Goal: Information Seeking & Learning: Find specific page/section

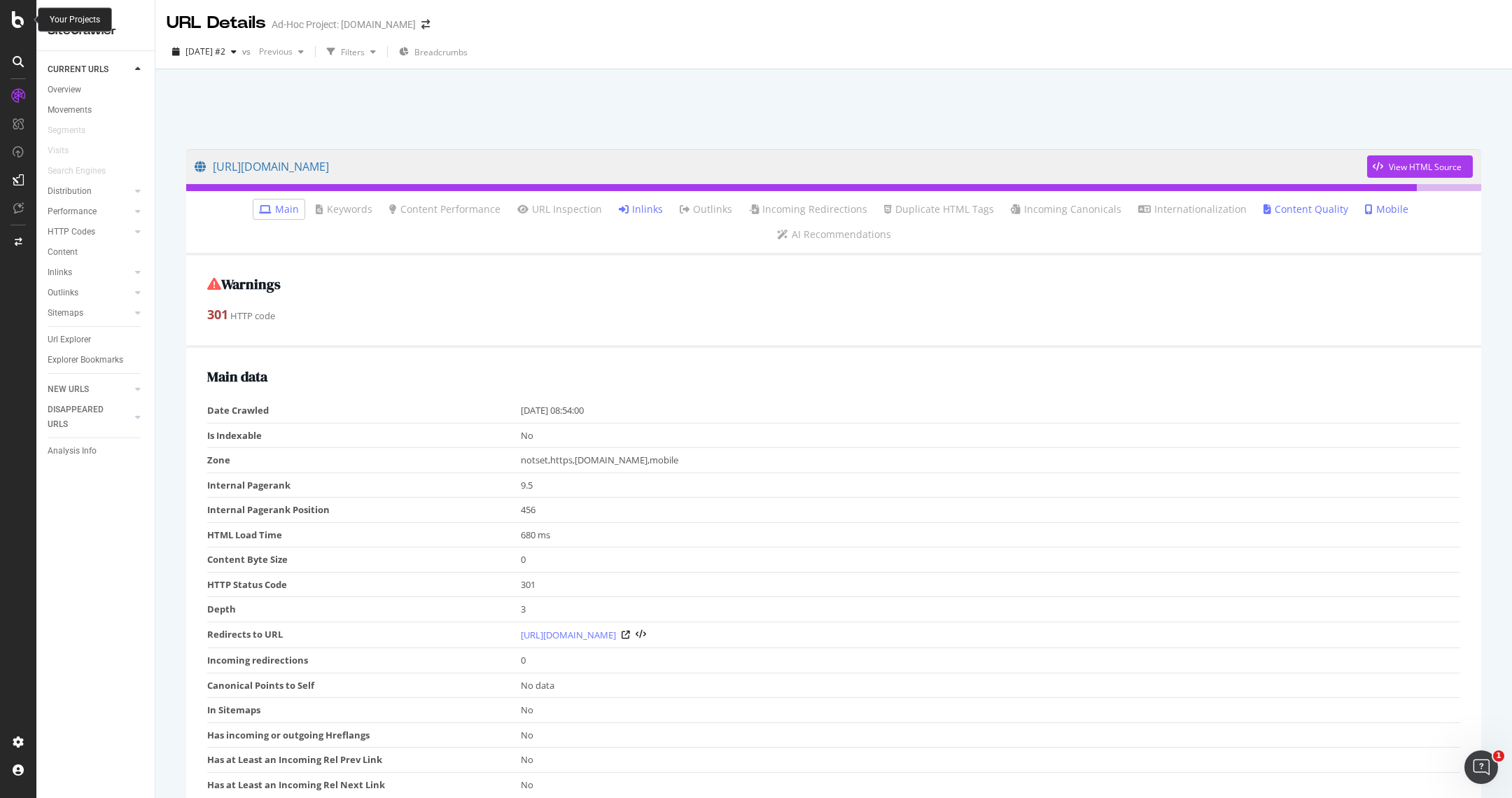
click at [14, 16] on icon at bounding box center [18, 19] width 13 height 16
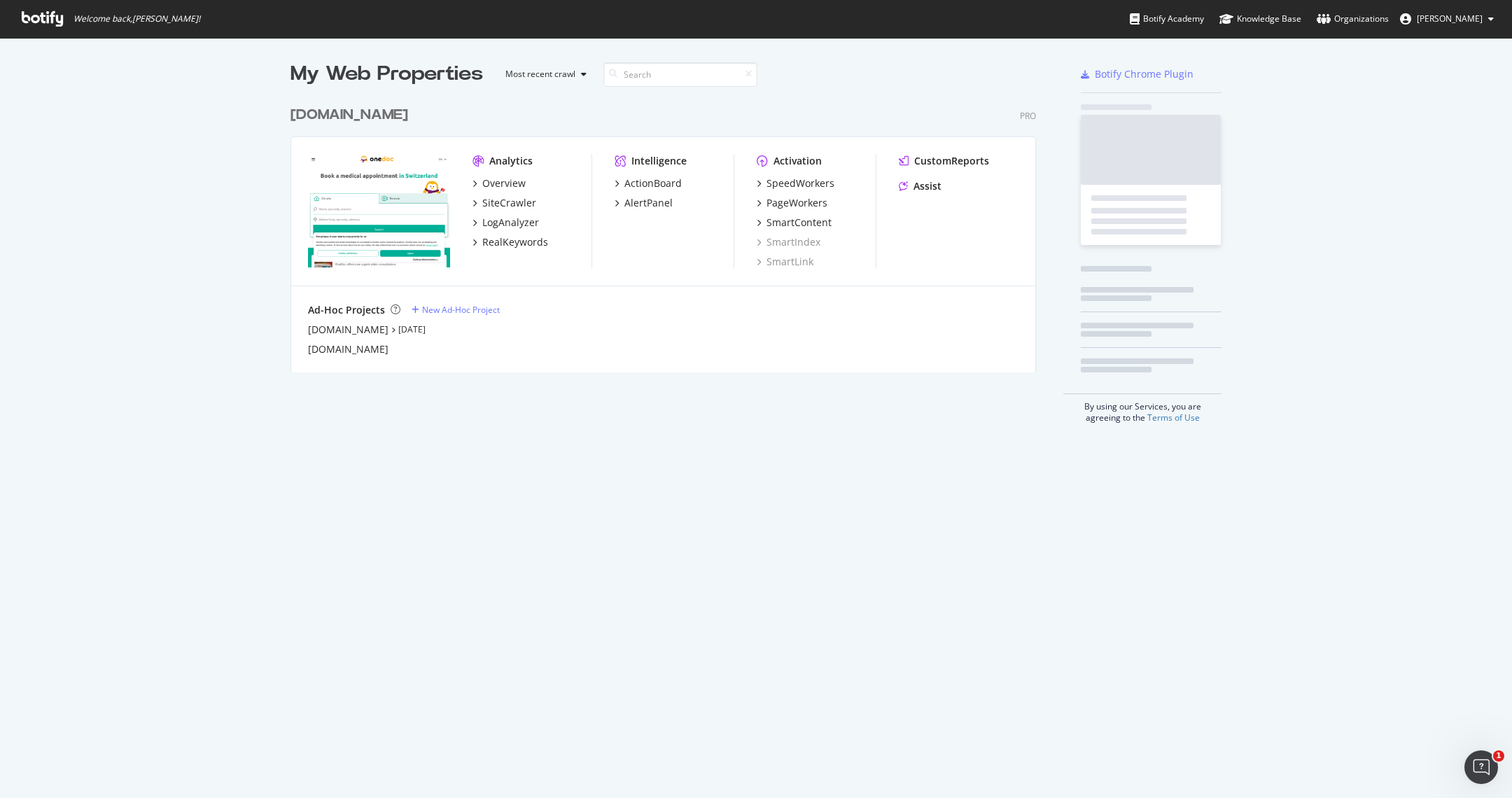
scroll to position [798, 1512]
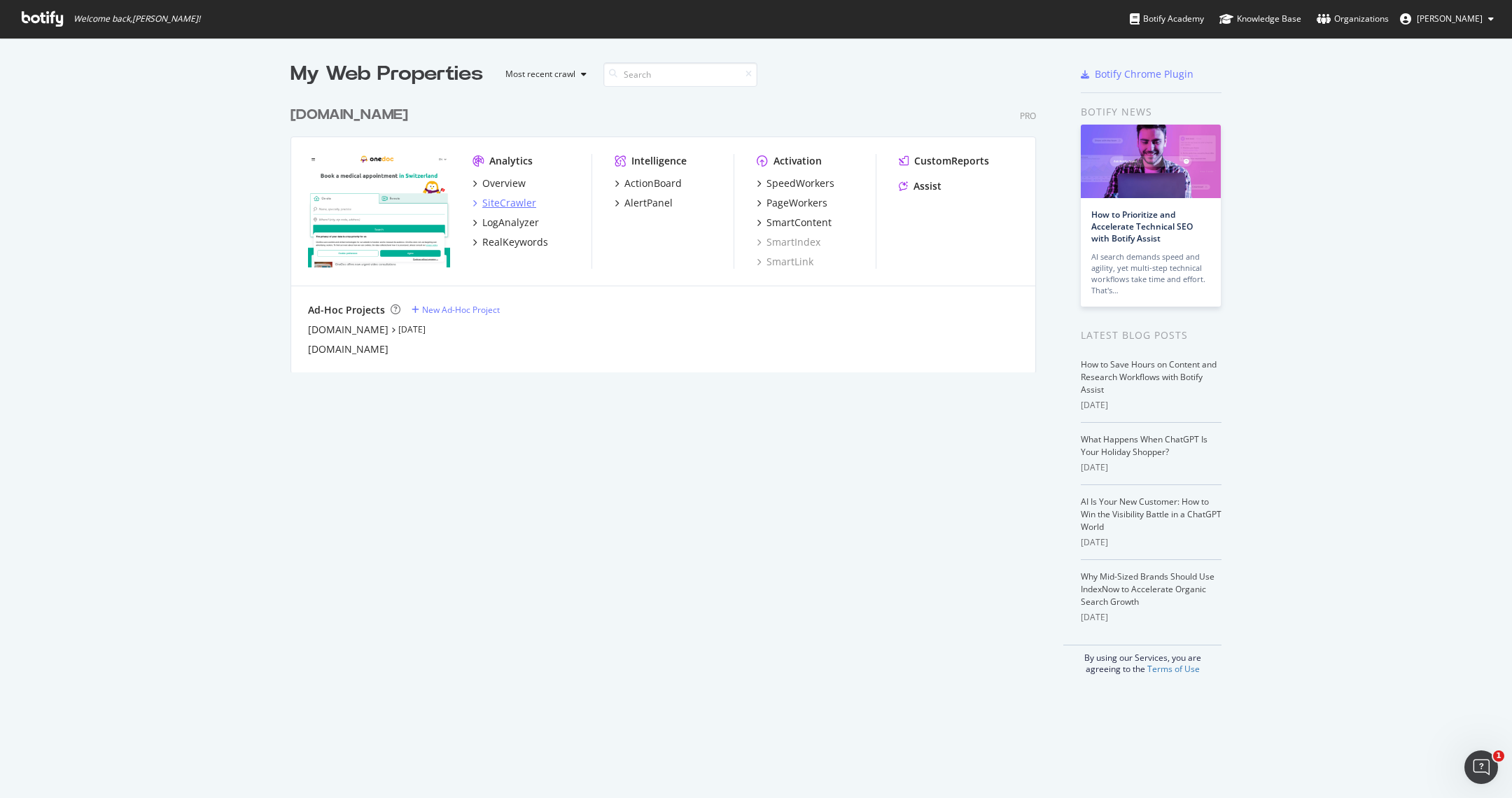
click at [496, 197] on div "SiteCrawler" at bounding box center [509, 203] width 54 height 14
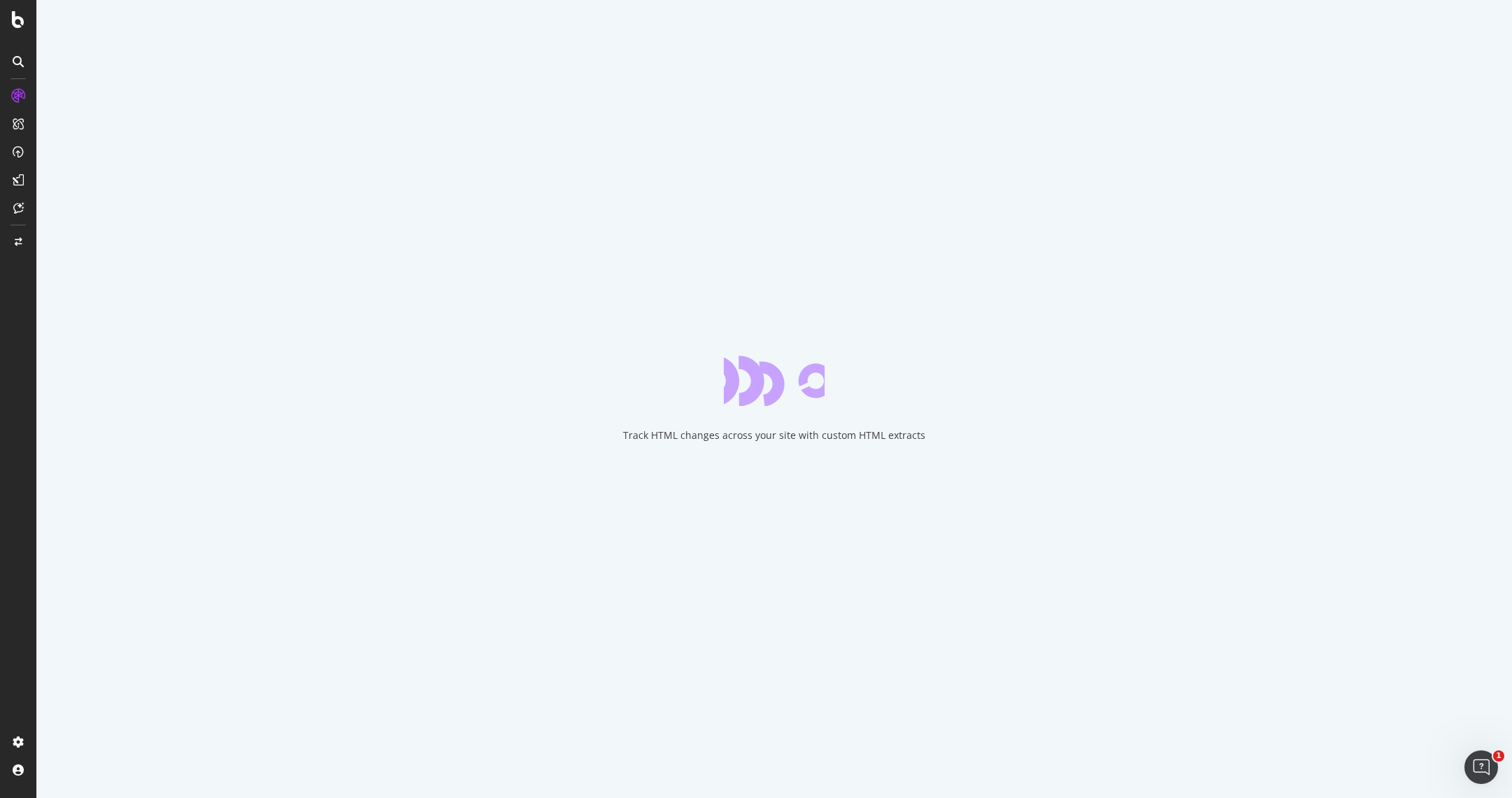
click at [10, 59] on div at bounding box center [18, 61] width 23 height 23
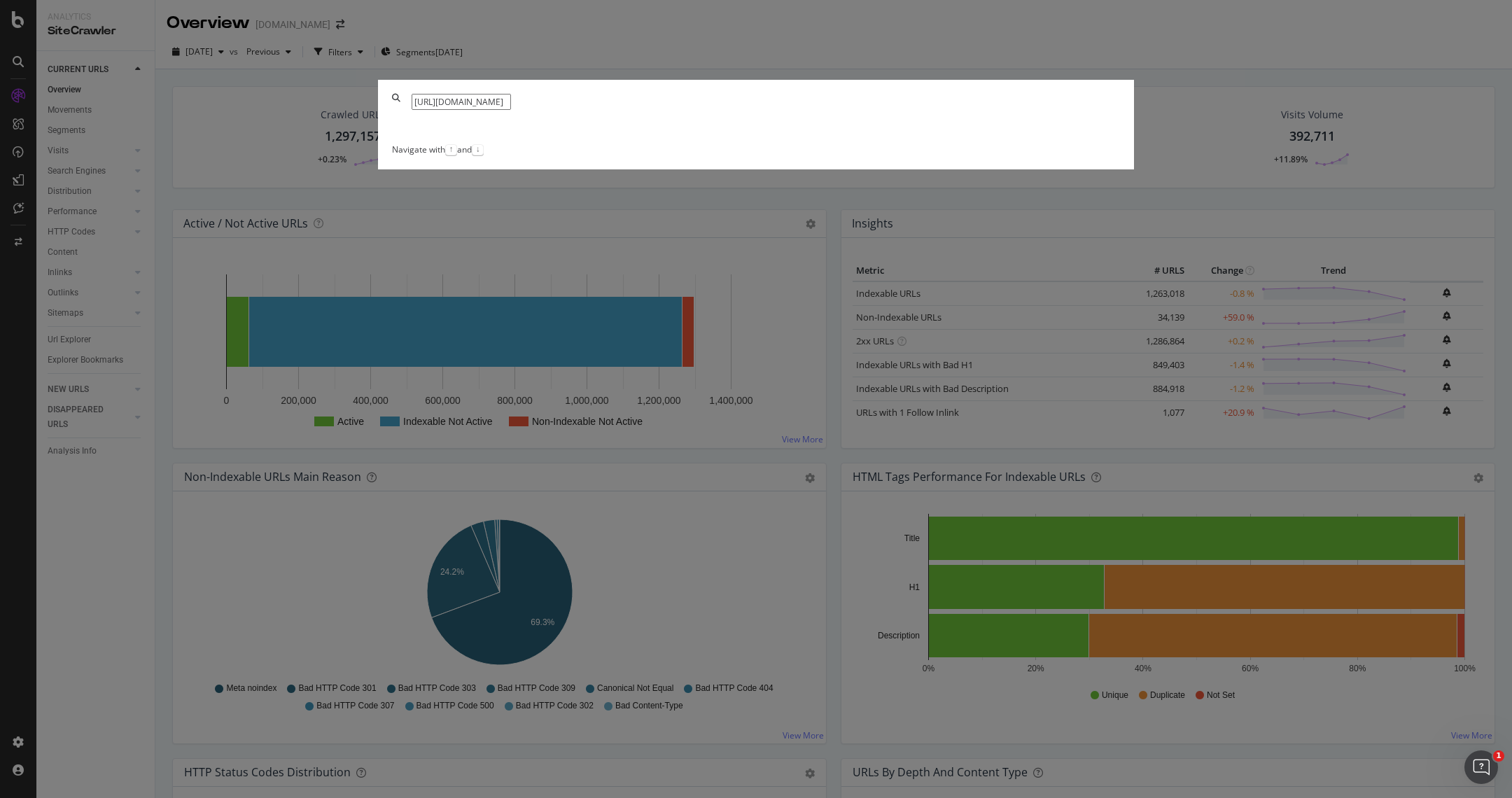
click at [511, 110] on input "[URL][DOMAIN_NAME]" at bounding box center [461, 102] width 99 height 16
type input "[URL][DOMAIN_NAME]"
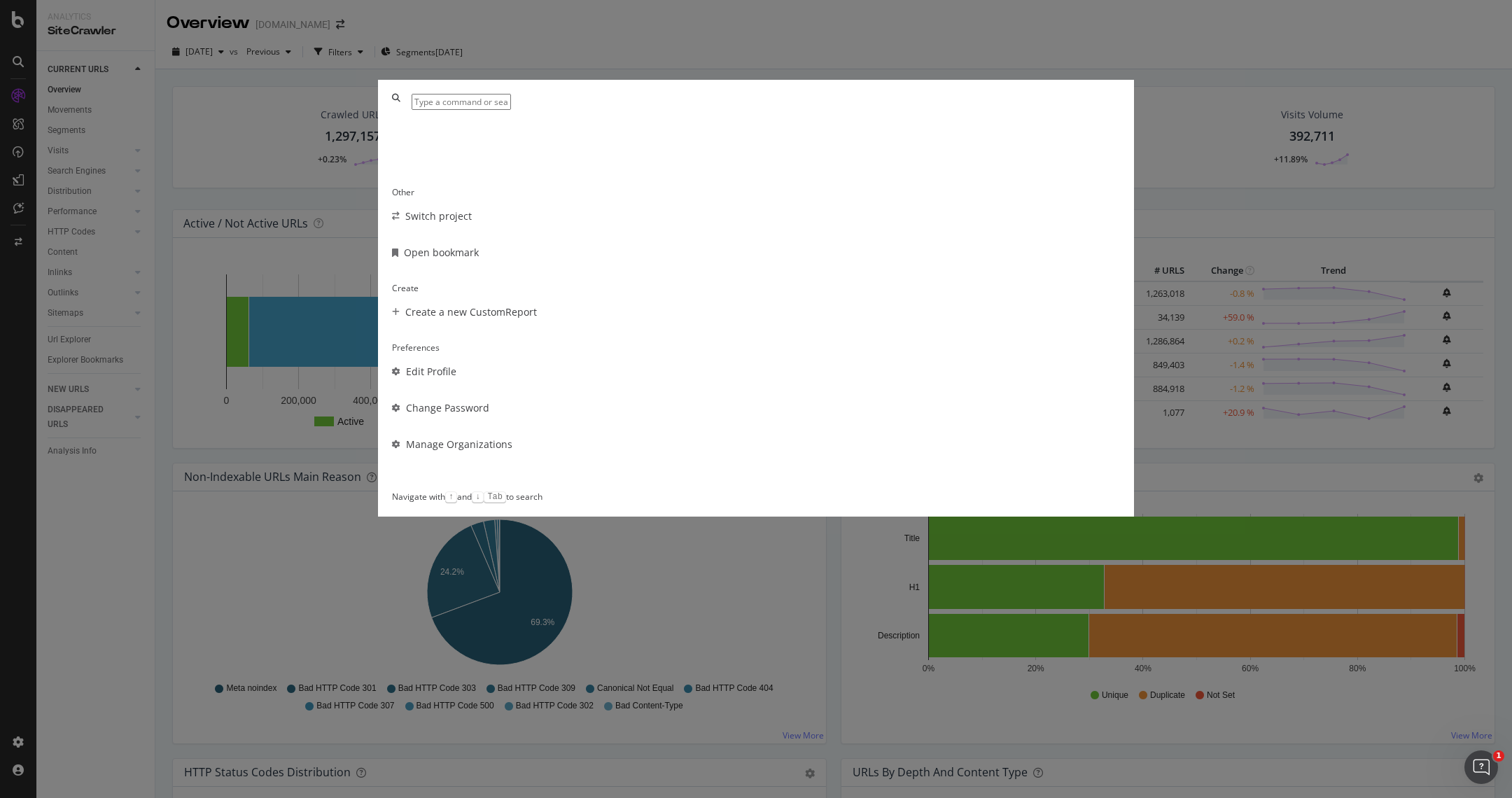
scroll to position [99, 0]
click at [309, 209] on div "Go to... Other Switch project Open bookmark Create Create a new CustomReport Pr…" at bounding box center [756, 399] width 1512 height 798
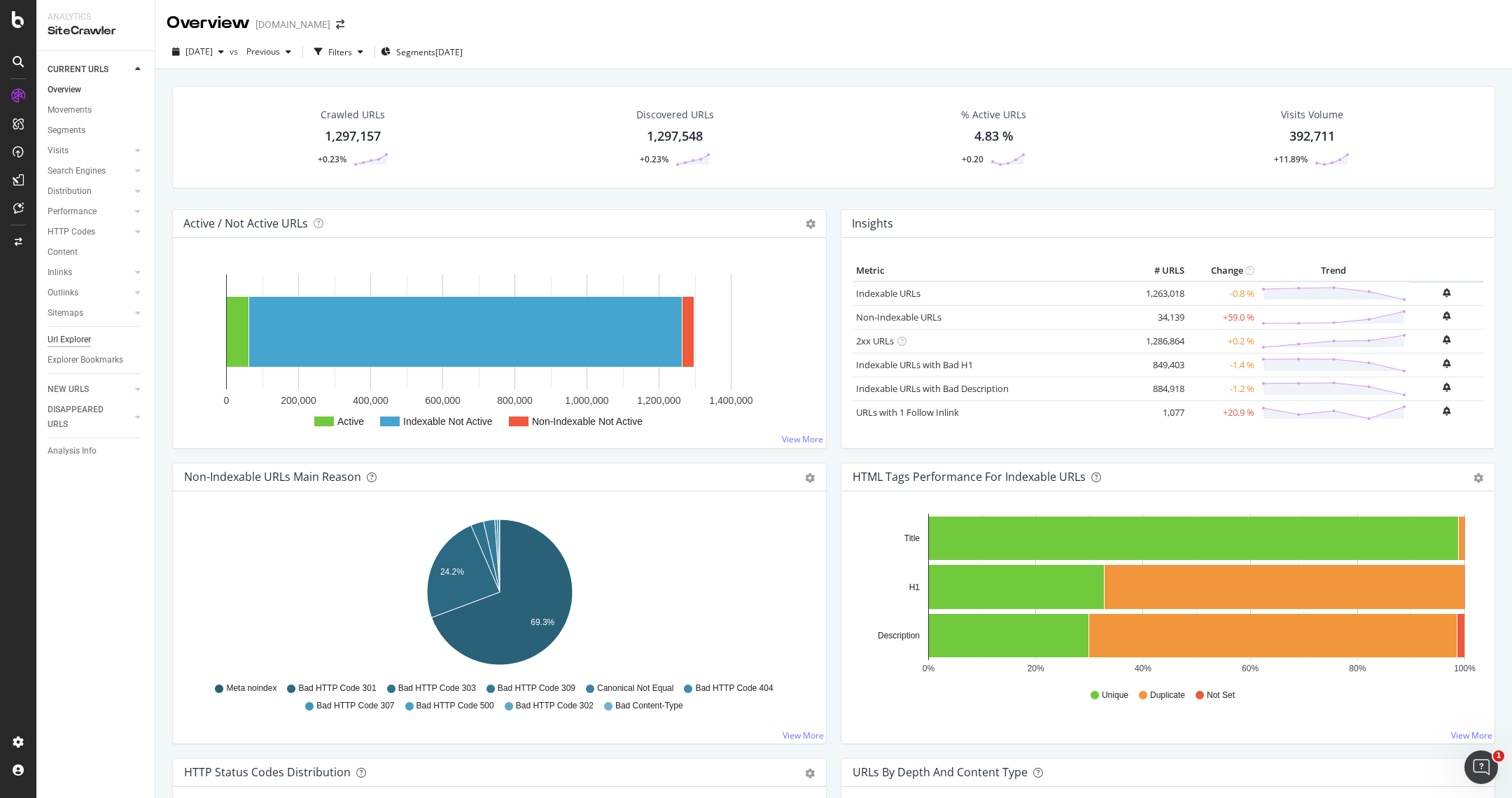
click at [70, 339] on div "Url Explorer" at bounding box center [69, 340] width 43 height 15
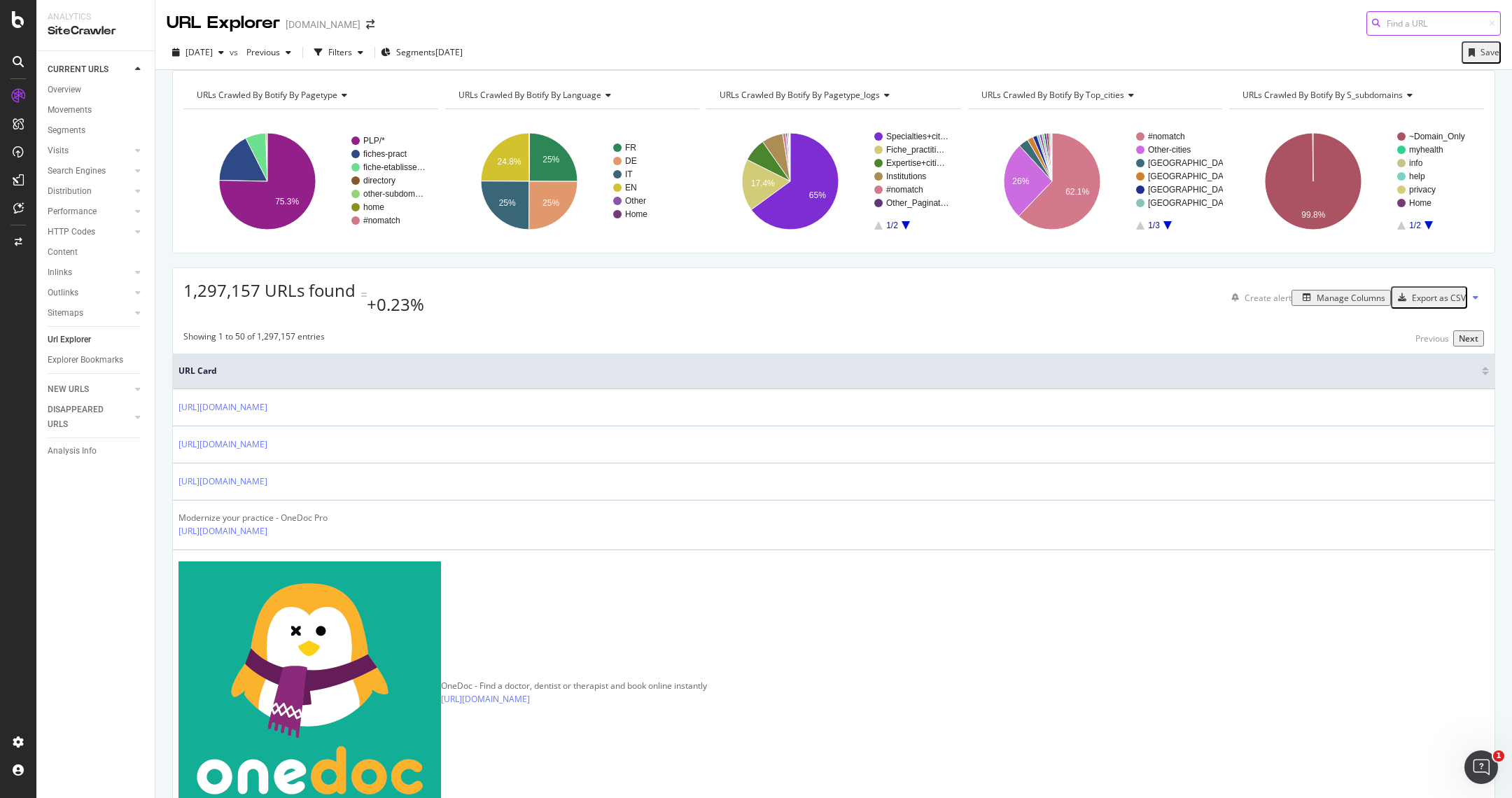
paste input "[URL][DOMAIN_NAME]"
drag, startPoint x: 1453, startPoint y: 23, endPoint x: 1280, endPoint y: 21, distance: 173.0
click at [1280, 21] on div "URL Explorer [DOMAIN_NAME] [URL][DOMAIN_NAME]" at bounding box center [833, 18] width 1356 height 36
click at [1438, 20] on input "[URL][DOMAIN_NAME]" at bounding box center [1434, 23] width 135 height 24
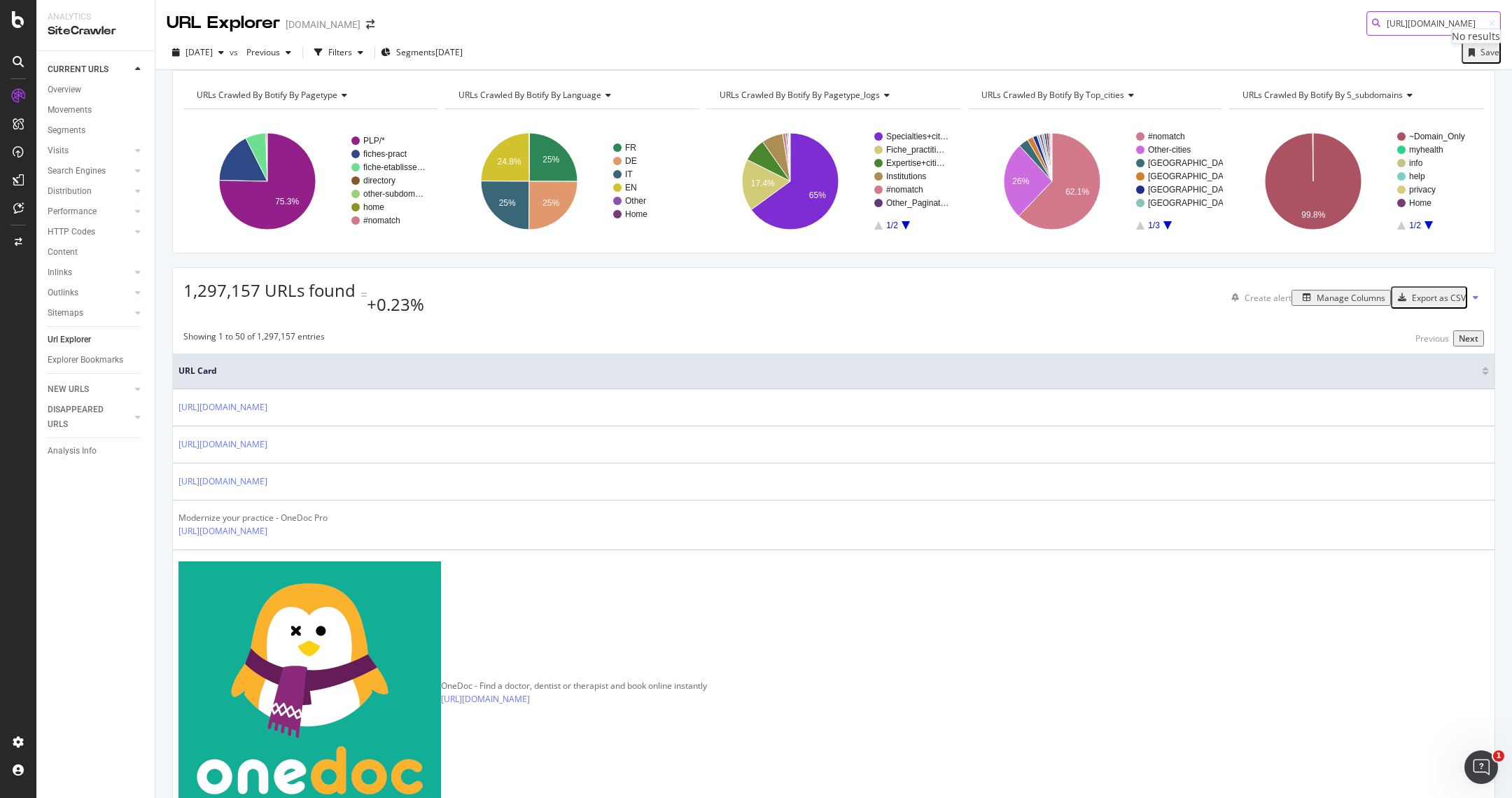
click at [1438, 20] on input "[URL][DOMAIN_NAME]" at bounding box center [1434, 23] width 135 height 24
click at [1427, 21] on input "[URL][DOMAIN_NAME]" at bounding box center [1434, 23] width 135 height 24
paste input "/compassana"
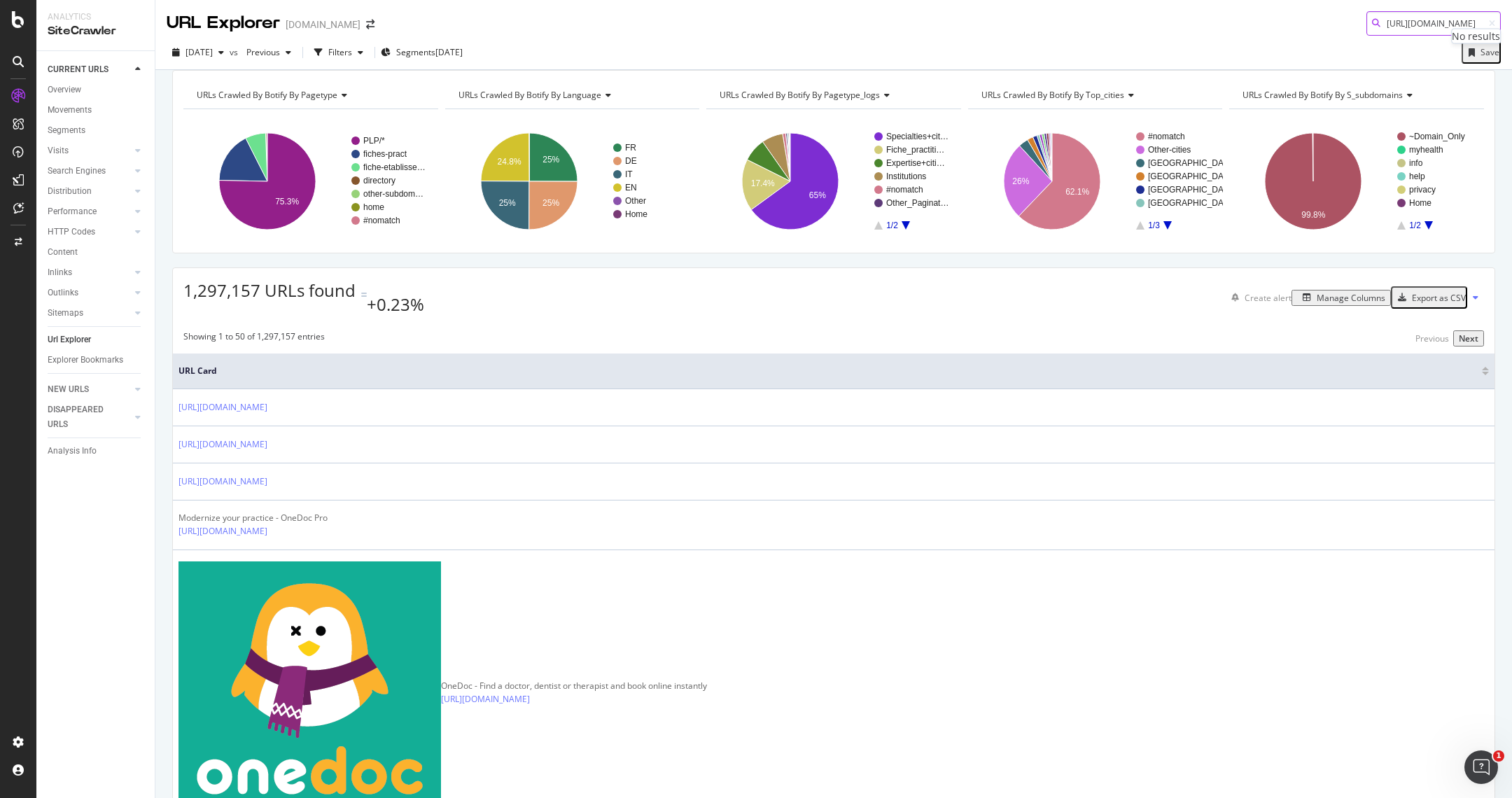
scroll to position [0, 244]
type input "[URL][DOMAIN_NAME]"
